Goal: Task Accomplishment & Management: Use online tool/utility

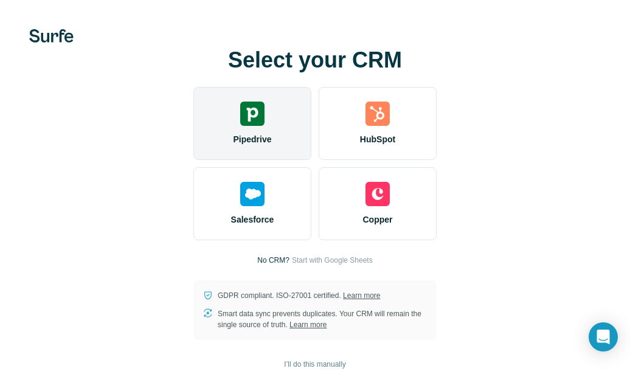
click at [244, 147] on div "Pipedrive" at bounding box center [253, 123] width 118 height 73
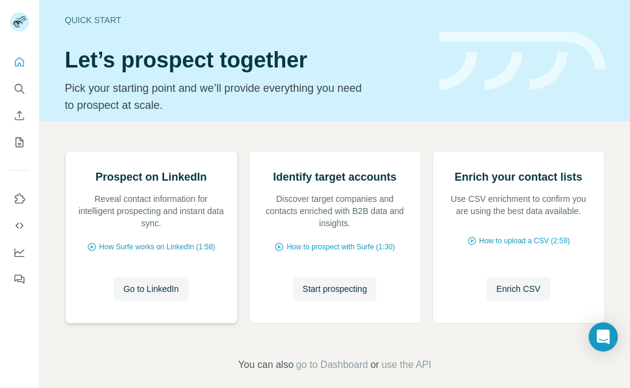
scroll to position [109, 0]
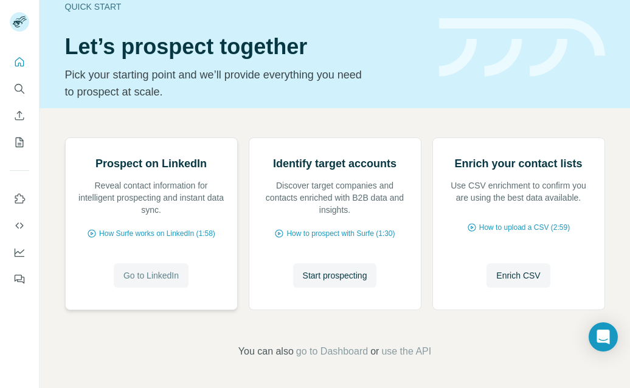
click at [133, 267] on button "Go to LinkedIn" at bounding box center [151, 276] width 75 height 24
